Goal: Transaction & Acquisition: Purchase product/service

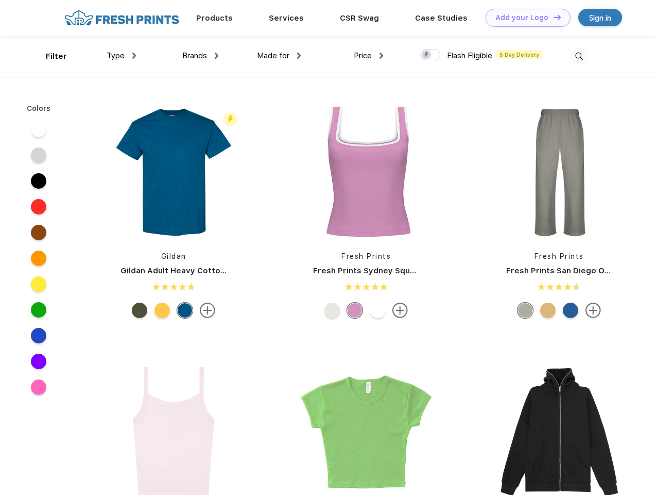
scroll to position [1, 0]
click at [524, 18] on link "Add your Logo Design Tool" at bounding box center [528, 18] width 85 height 18
click at [0, 0] on div "Design Tool" at bounding box center [0, 0] width 0 height 0
click at [553, 17] on link "Add your Logo Design Tool" at bounding box center [528, 18] width 85 height 18
click at [49, 56] on div "Filter" at bounding box center [56, 56] width 21 height 12
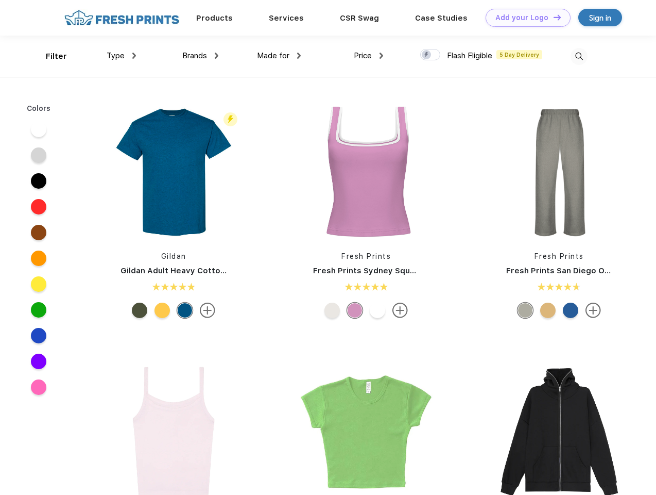
click at [122, 56] on span "Type" at bounding box center [116, 55] width 18 height 9
click at [200, 56] on span "Brands" at bounding box center [194, 55] width 25 height 9
click at [279, 56] on span "Made for" at bounding box center [273, 55] width 32 height 9
click at [369, 56] on span "Price" at bounding box center [363, 55] width 18 height 9
click at [431, 55] on div at bounding box center [430, 54] width 20 height 11
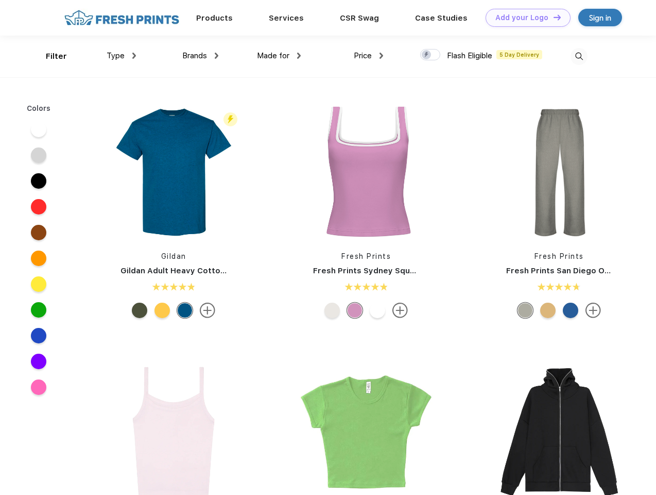
click at [427, 55] on input "checkbox" at bounding box center [423, 51] width 7 height 7
click at [579, 56] on img at bounding box center [579, 56] width 17 height 17
